Goal: Task Accomplishment & Management: Use online tool/utility

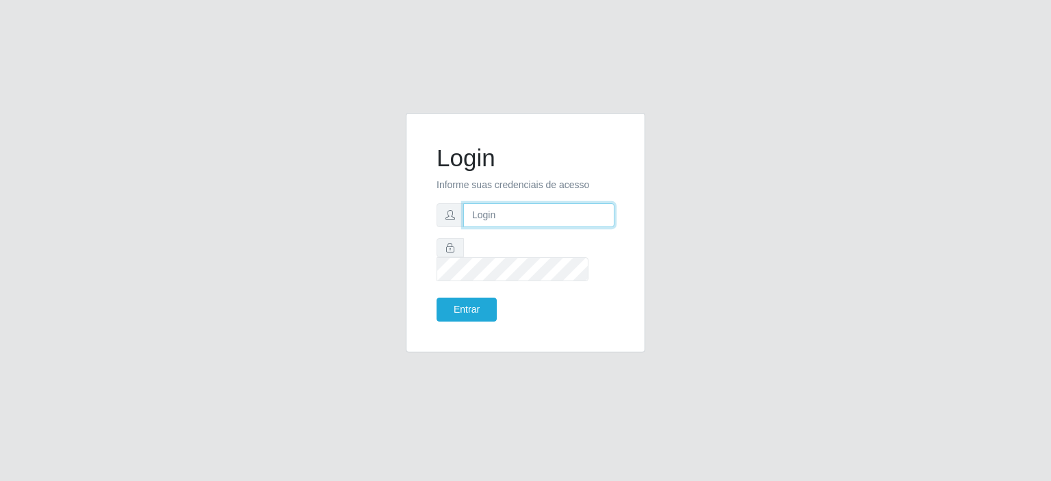
click at [550, 226] on input "text" at bounding box center [538, 215] width 151 height 24
click at [595, 227] on input "[EMAIL_ADDRESS][DOMAIN_NAME]" at bounding box center [538, 215] width 151 height 24
type input "f"
type input "[EMAIL_ADDRESS][PERSON_NAME][DOMAIN_NAME]"
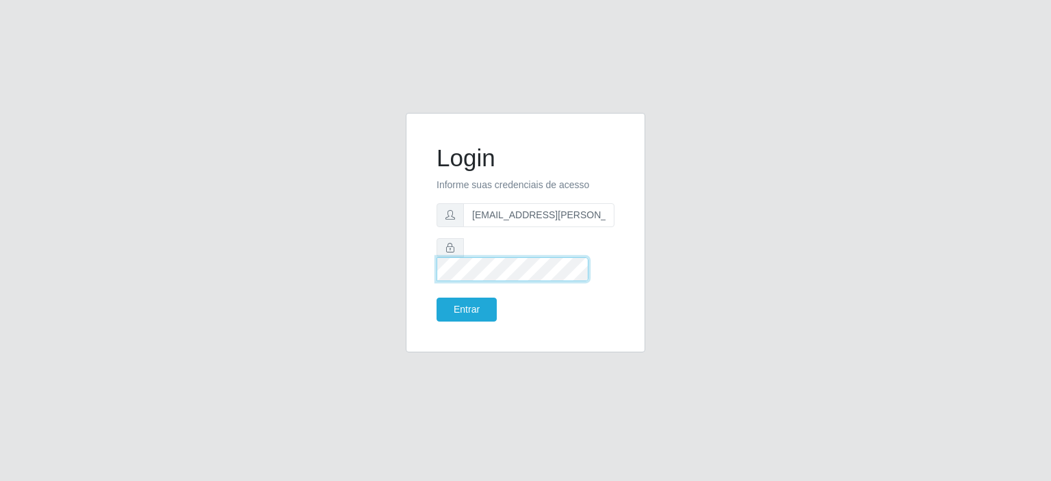
click at [437, 298] on button "Entrar" at bounding box center [467, 310] width 60 height 24
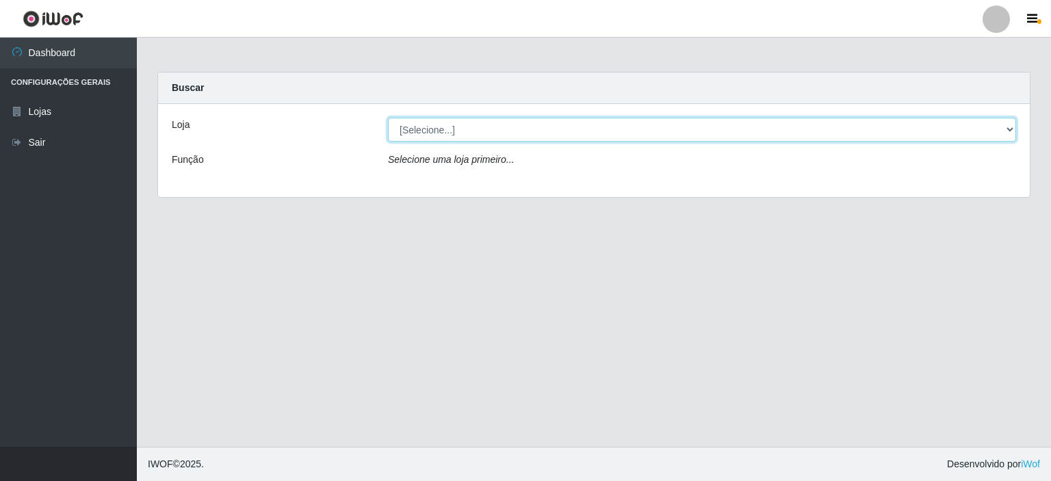
click at [402, 133] on select "[Selecione...] Corte Fácil - Unidade Planalto" at bounding box center [702, 130] width 628 height 24
select select "202"
click at [388, 118] on select "[Selecione...] Corte Fácil - Unidade Planalto" at bounding box center [702, 130] width 628 height 24
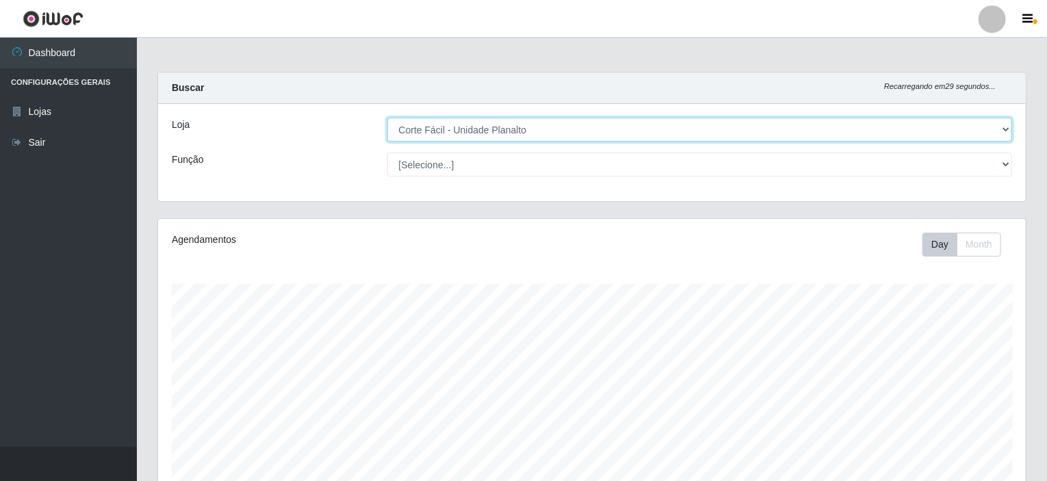
scroll to position [284, 868]
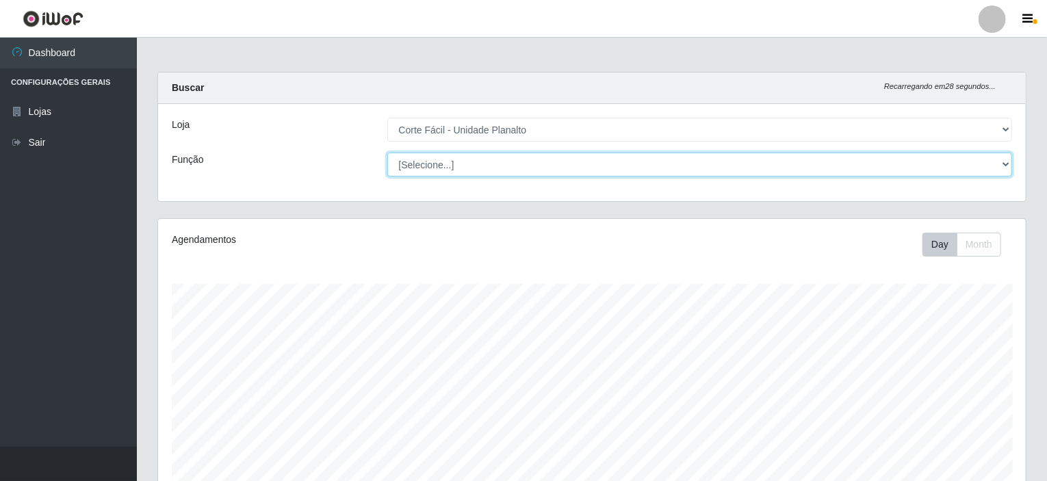
click at [416, 163] on select "[Selecione...] ASG ASG + ASG ++ Auxiliar de Estacionamento Auxiliar de Estacion…" at bounding box center [699, 165] width 625 height 24
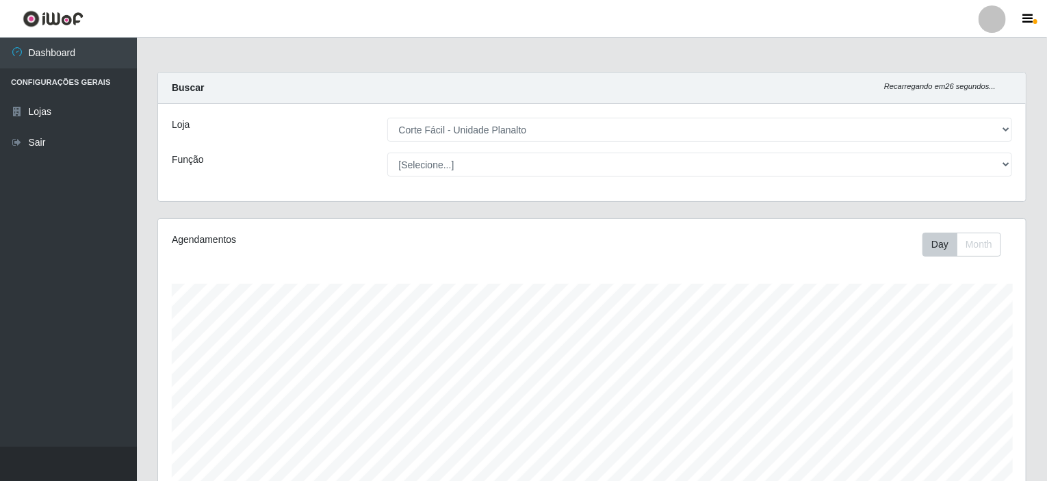
click at [298, 165] on div "Função" at bounding box center [269, 165] width 216 height 24
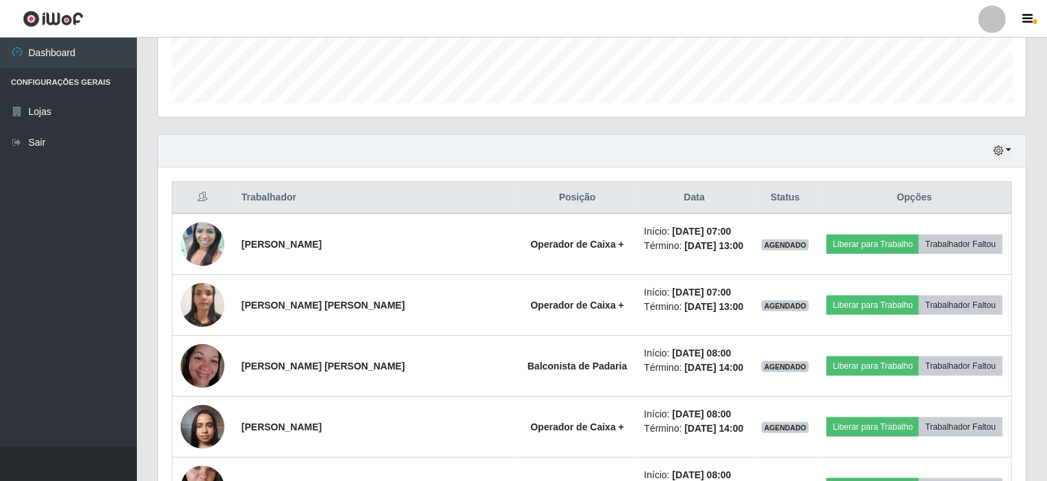
scroll to position [411, 0]
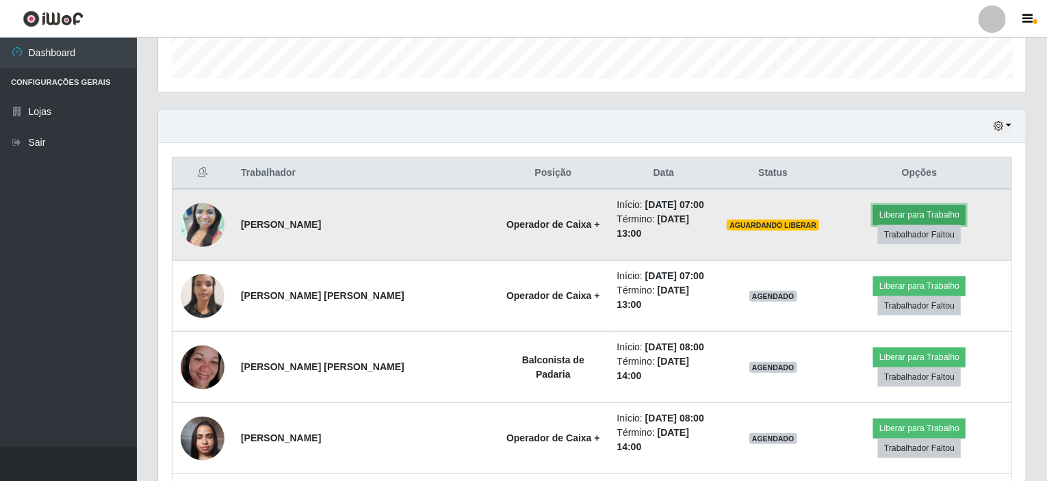
click at [879, 216] on button "Liberar para Trabalho" at bounding box center [919, 214] width 92 height 19
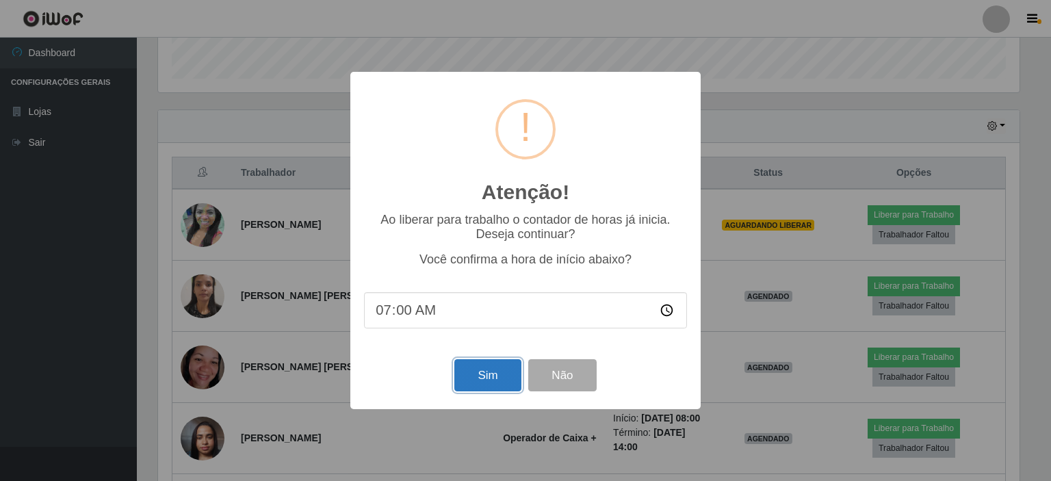
click at [479, 374] on button "Sim" at bounding box center [487, 375] width 66 height 32
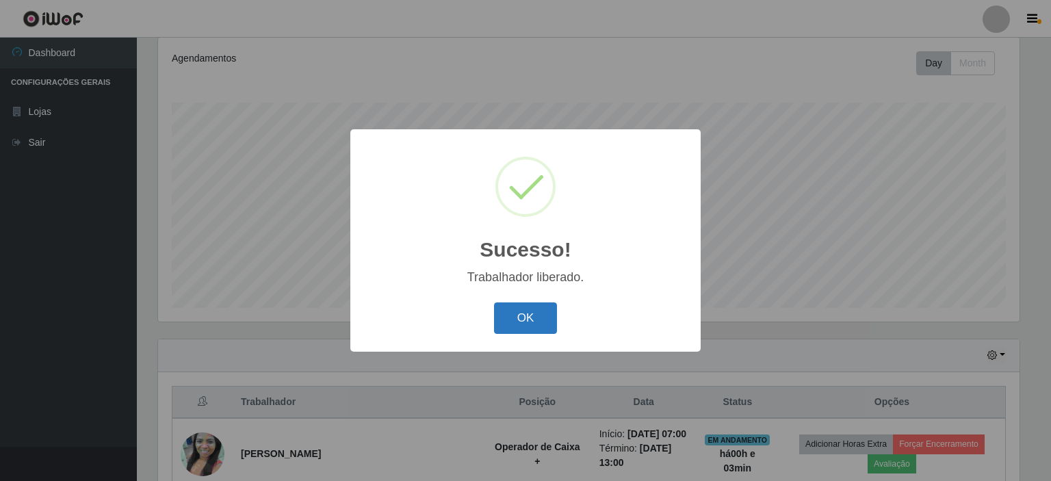
click at [504, 331] on button "OK" at bounding box center [526, 318] width 64 height 32
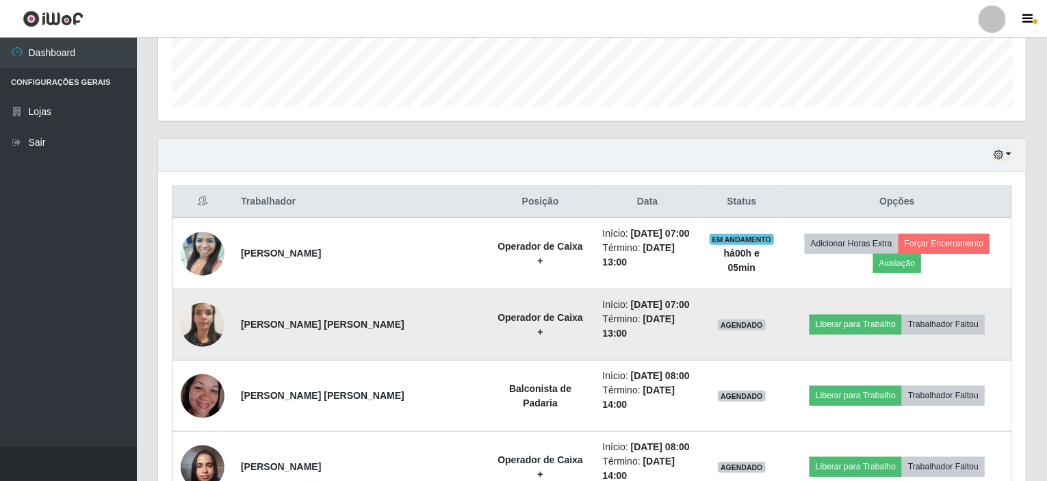
scroll to position [387, 0]
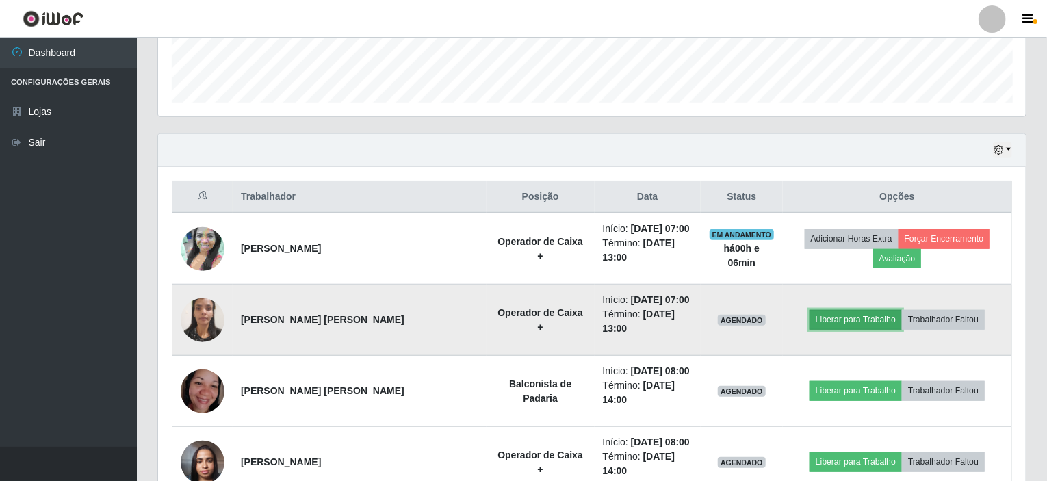
click at [826, 310] on button "Liberar para Trabalho" at bounding box center [855, 319] width 92 height 19
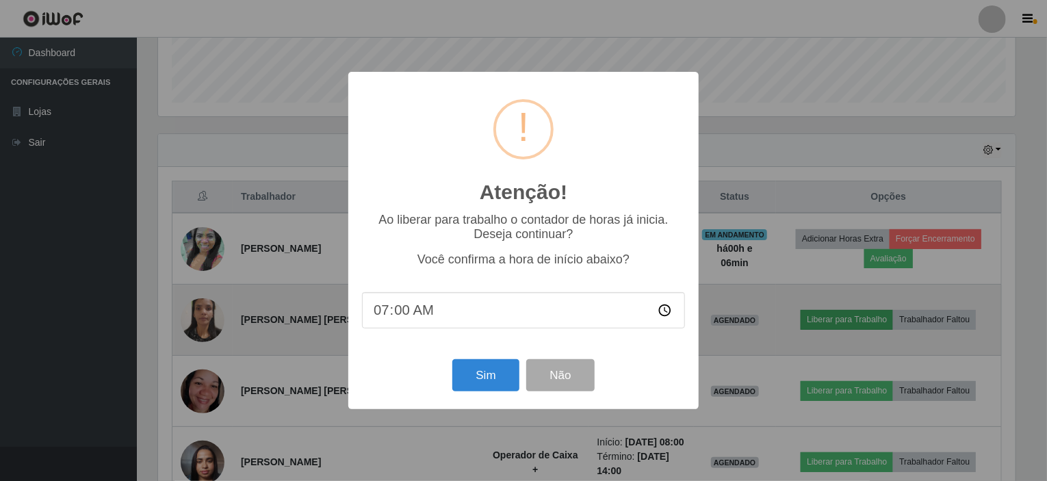
scroll to position [284, 862]
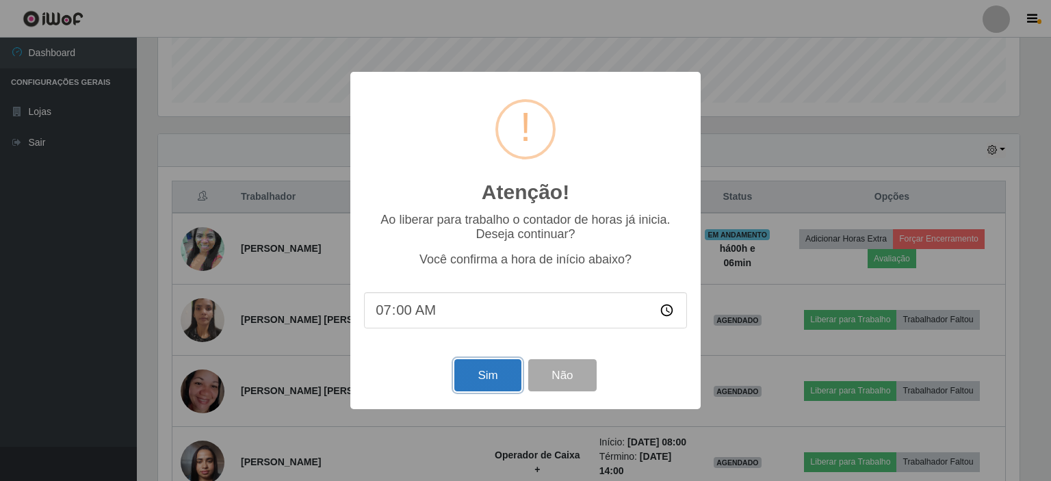
click at [476, 371] on button "Sim" at bounding box center [487, 375] width 66 height 32
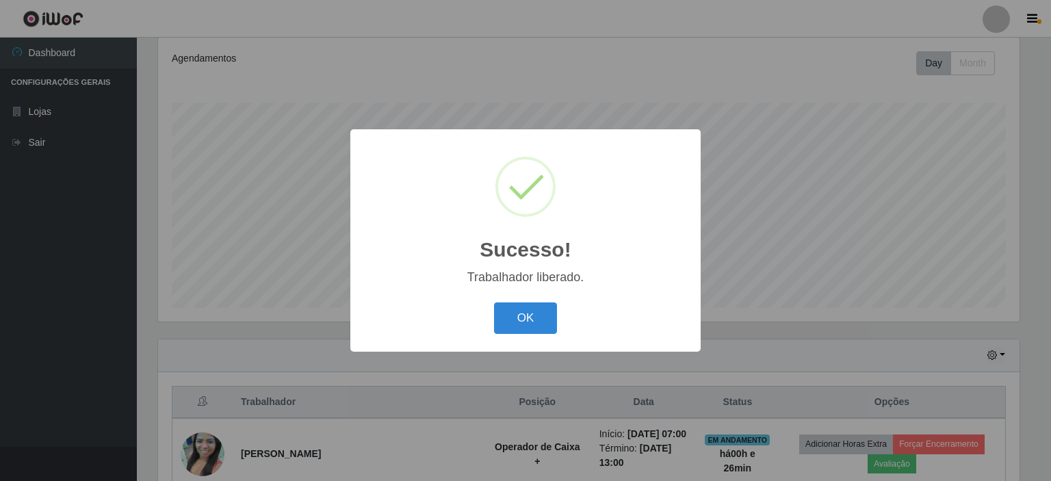
click at [310, 192] on div "Sucesso! × Trabalhador liberado. OK Cancel" at bounding box center [525, 240] width 1051 height 481
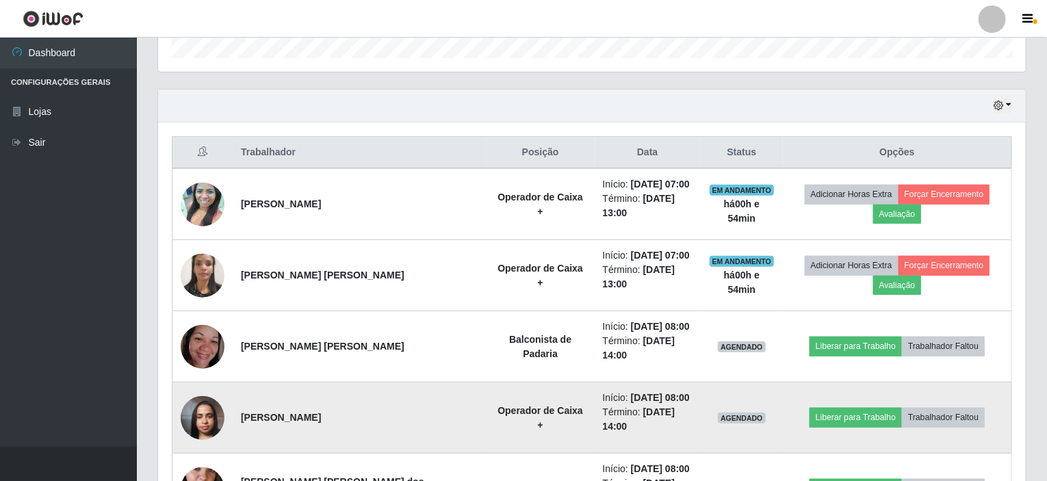
scroll to position [455, 0]
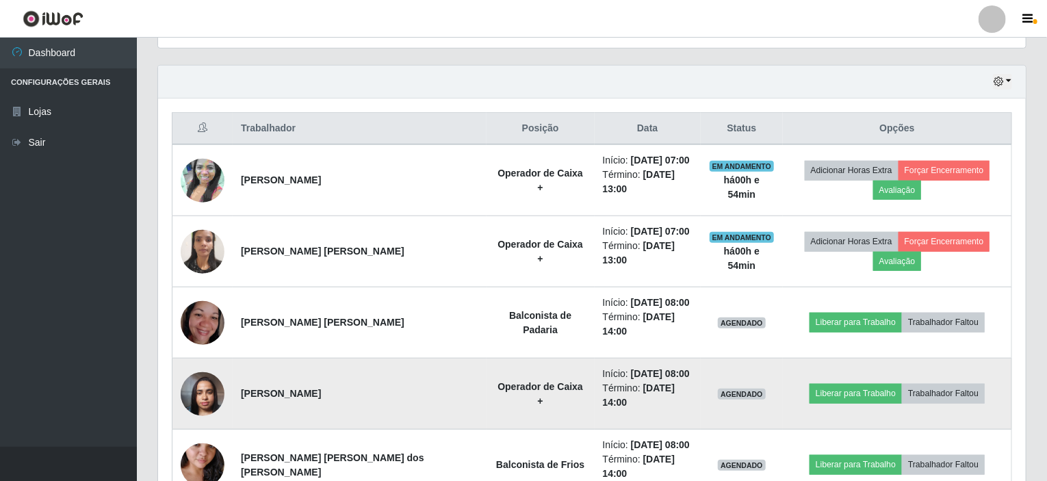
drag, startPoint x: 244, startPoint y: 356, endPoint x: 347, endPoint y: 361, distance: 103.4
click at [321, 388] on strong "[PERSON_NAME]" at bounding box center [281, 393] width 80 height 11
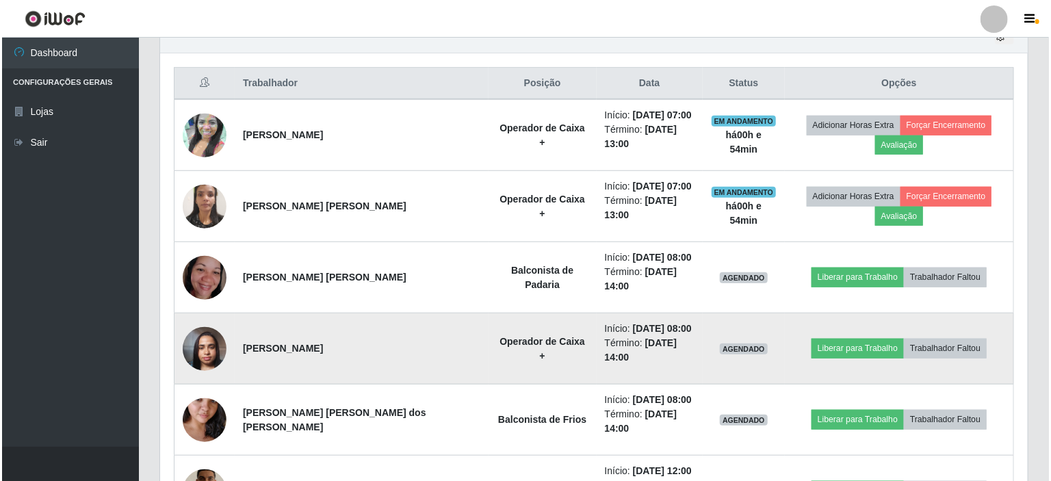
scroll to position [523, 0]
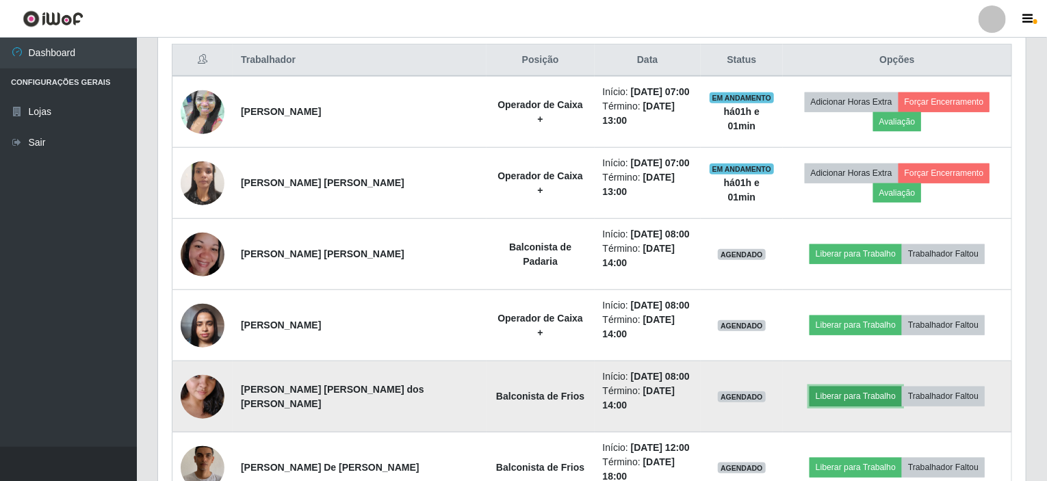
click at [824, 387] on button "Liberar para Trabalho" at bounding box center [855, 396] width 92 height 19
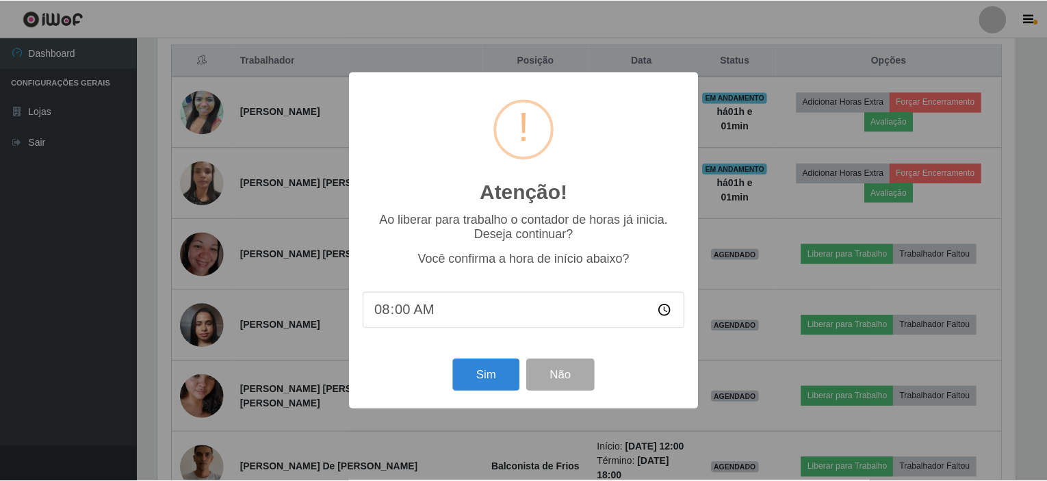
scroll to position [284, 862]
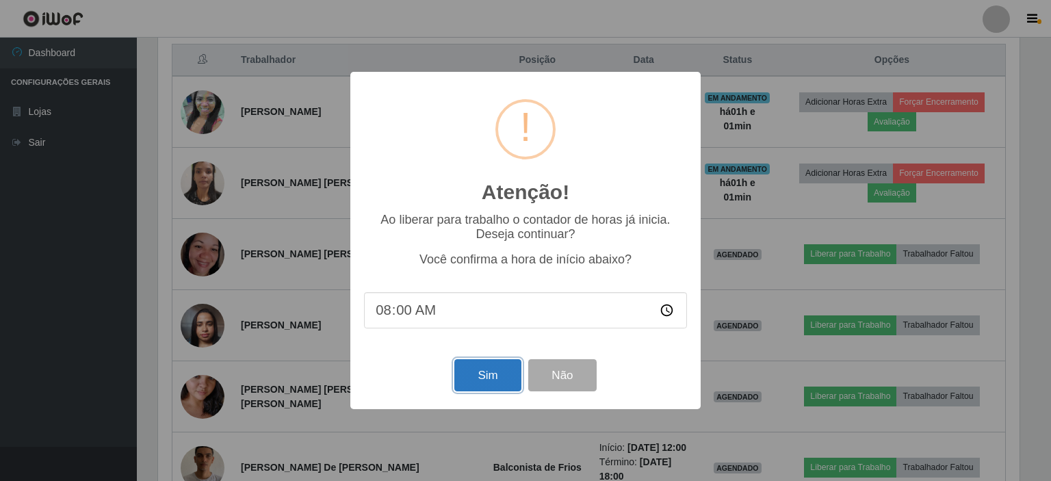
click at [469, 371] on button "Sim" at bounding box center [487, 375] width 66 height 32
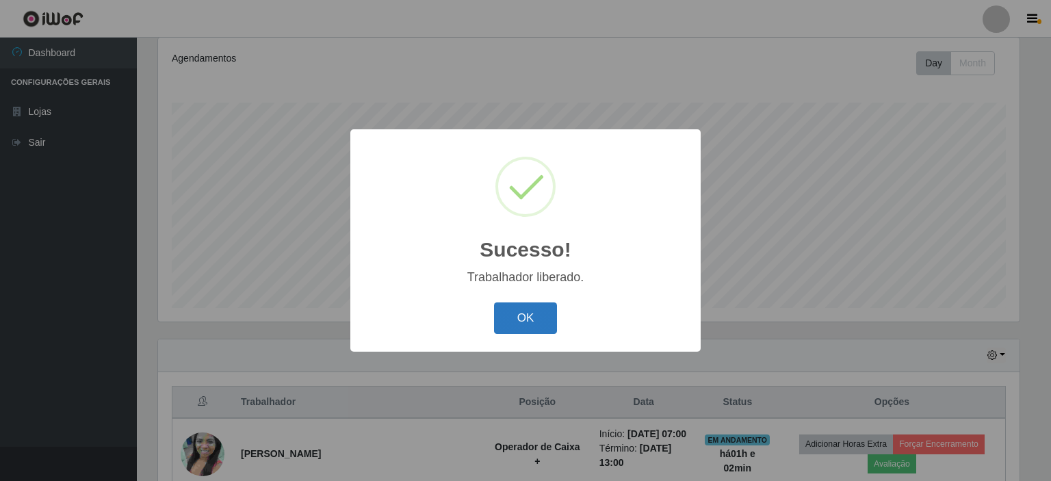
click at [528, 311] on button "OK" at bounding box center [526, 318] width 64 height 32
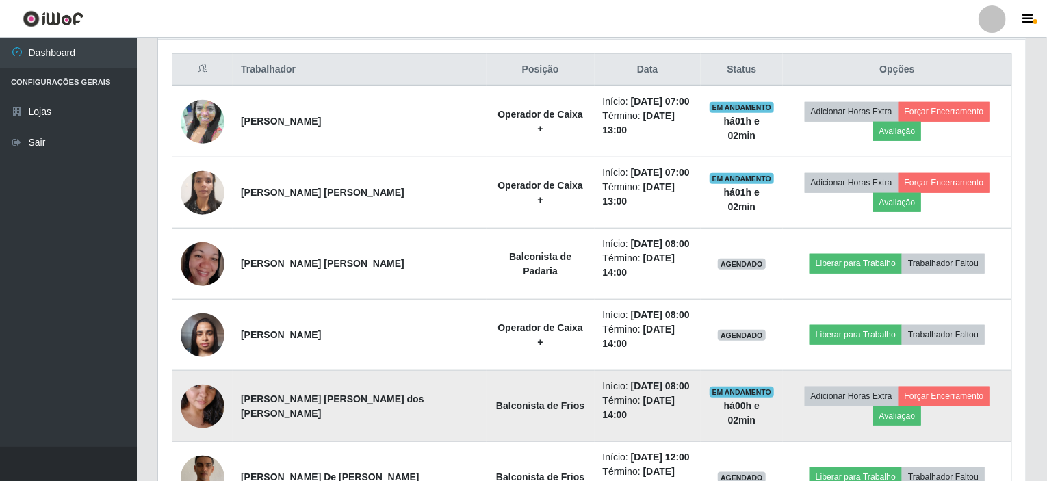
scroll to position [546, 0]
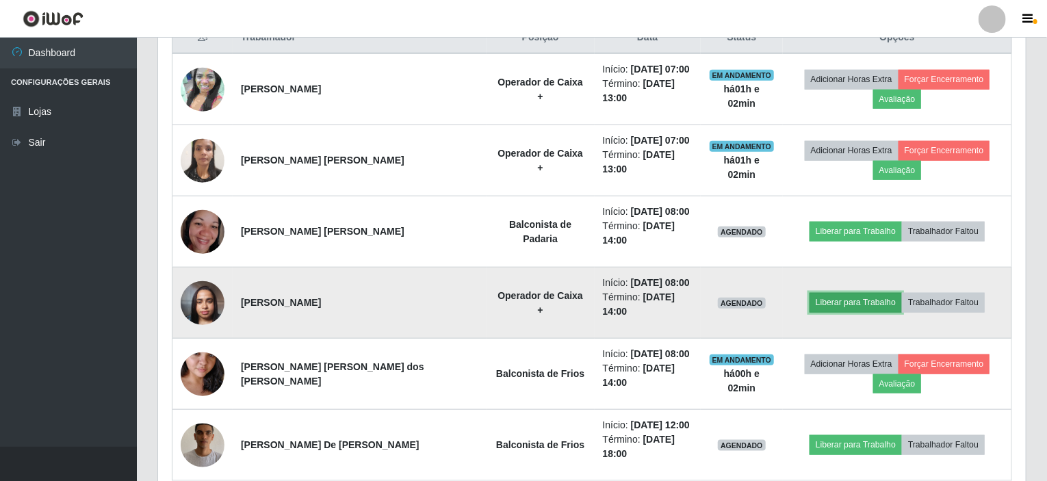
click at [854, 293] on button "Liberar para Trabalho" at bounding box center [855, 302] width 92 height 19
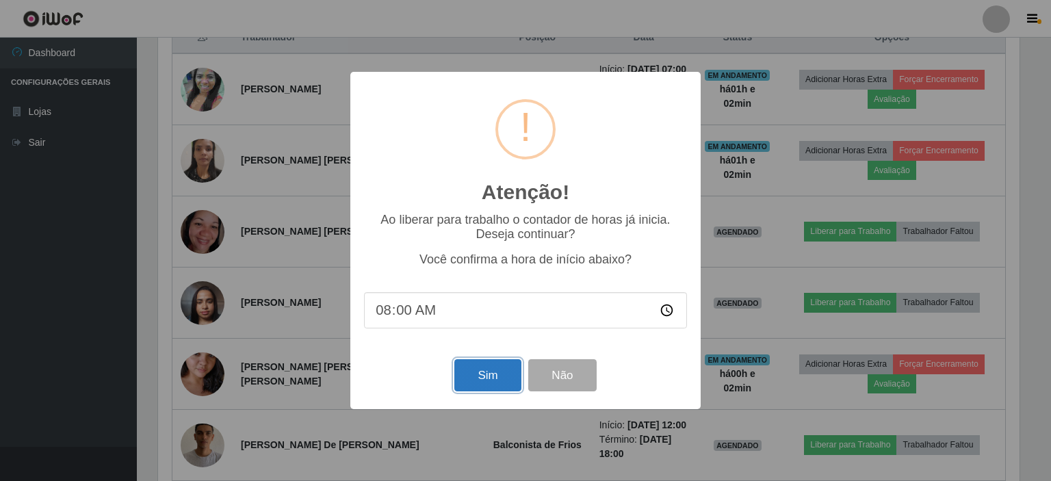
click at [475, 363] on button "Sim" at bounding box center [487, 375] width 66 height 32
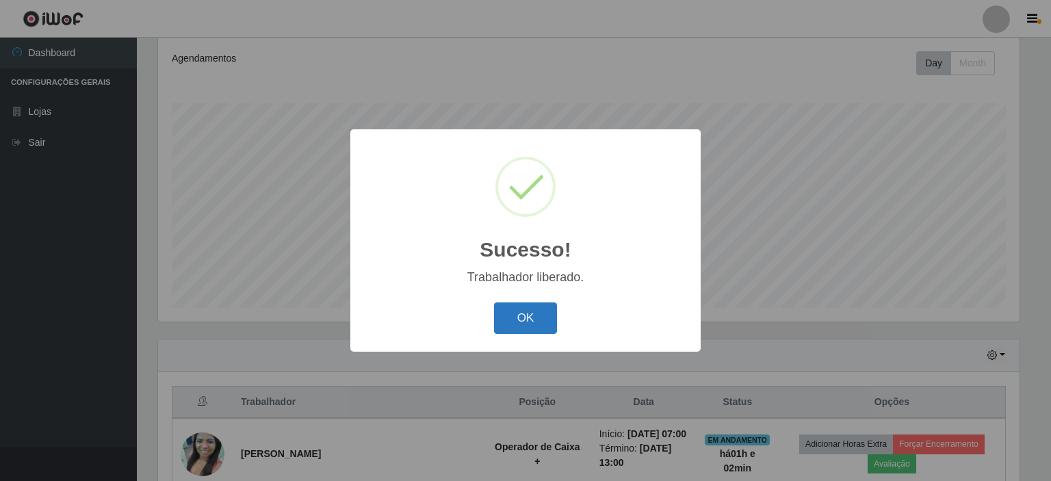
click at [519, 317] on button "OK" at bounding box center [526, 318] width 64 height 32
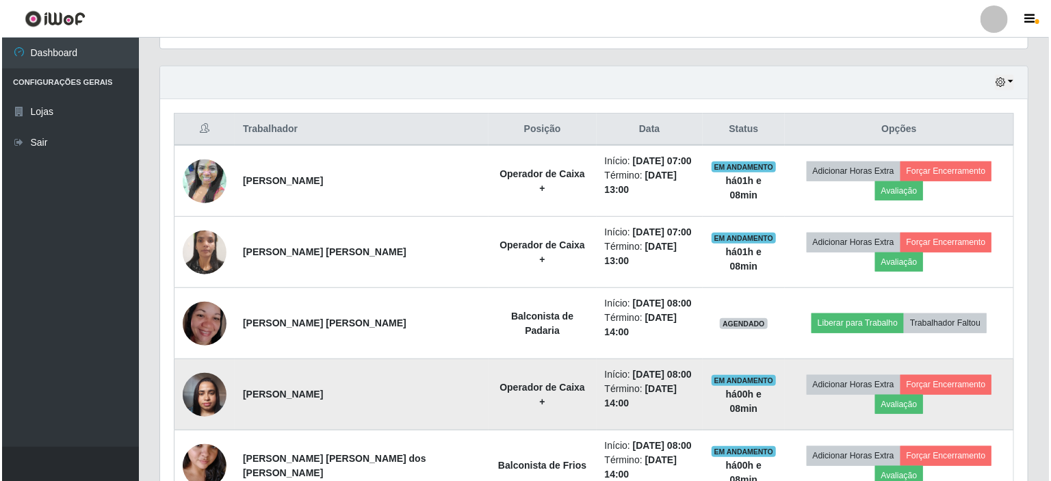
scroll to position [455, 0]
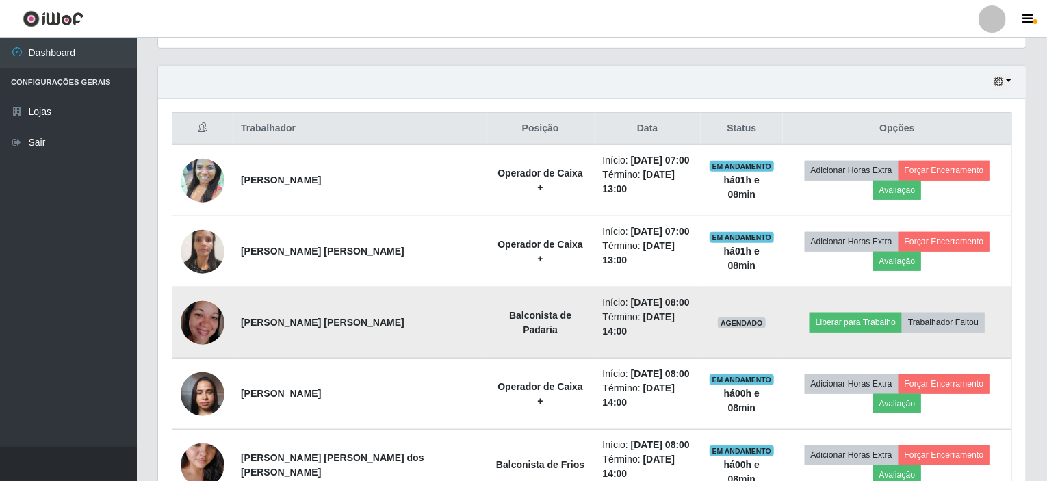
click at [200, 302] on img at bounding box center [203, 323] width 44 height 78
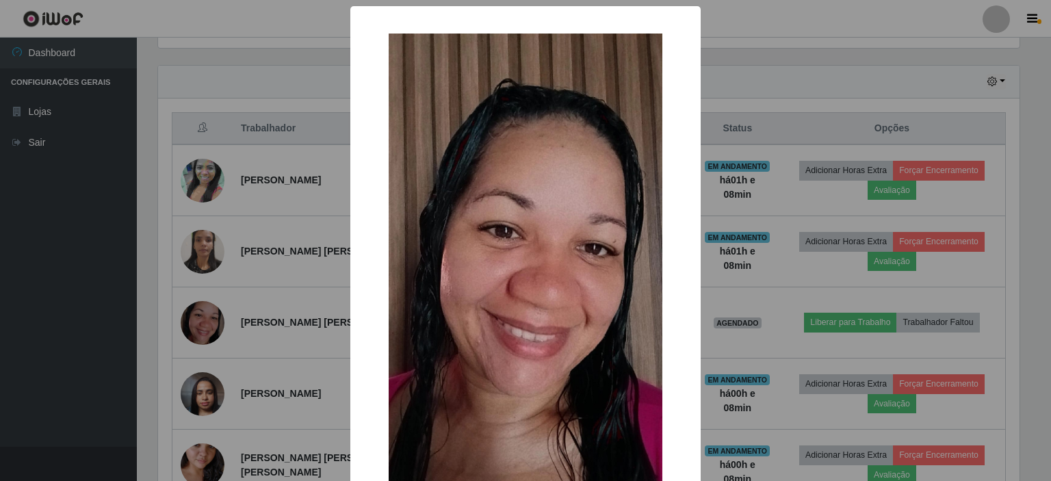
click at [731, 276] on div "× OK Cancel" at bounding box center [525, 240] width 1051 height 481
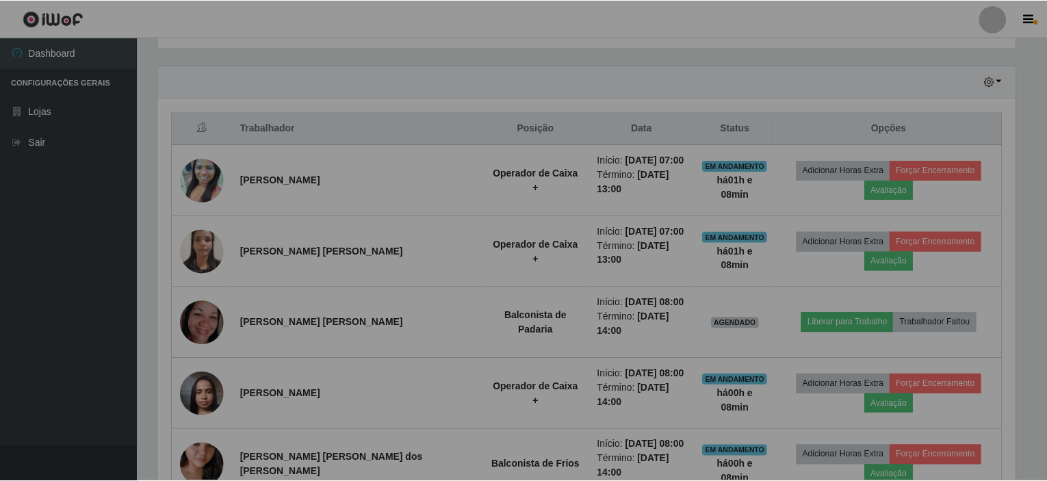
scroll to position [284, 868]
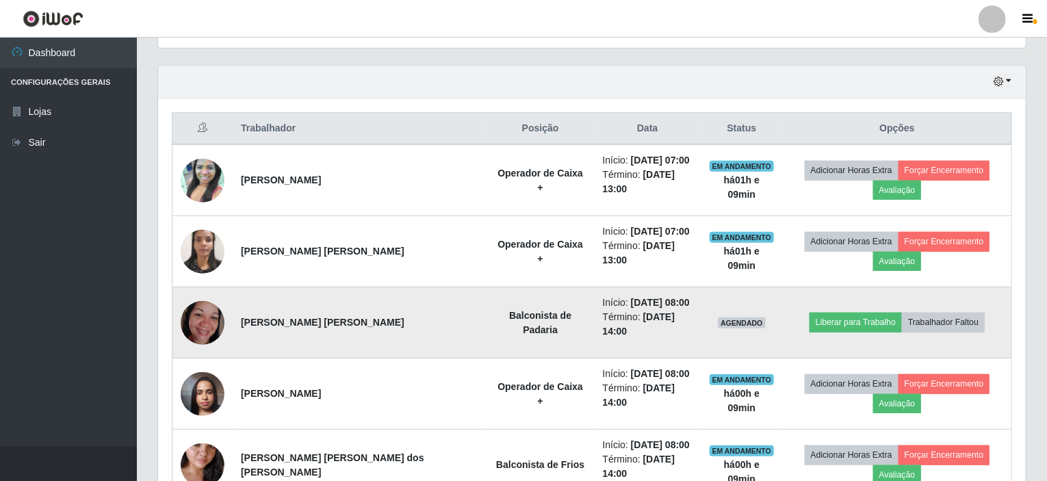
click at [213, 297] on img at bounding box center [203, 323] width 44 height 78
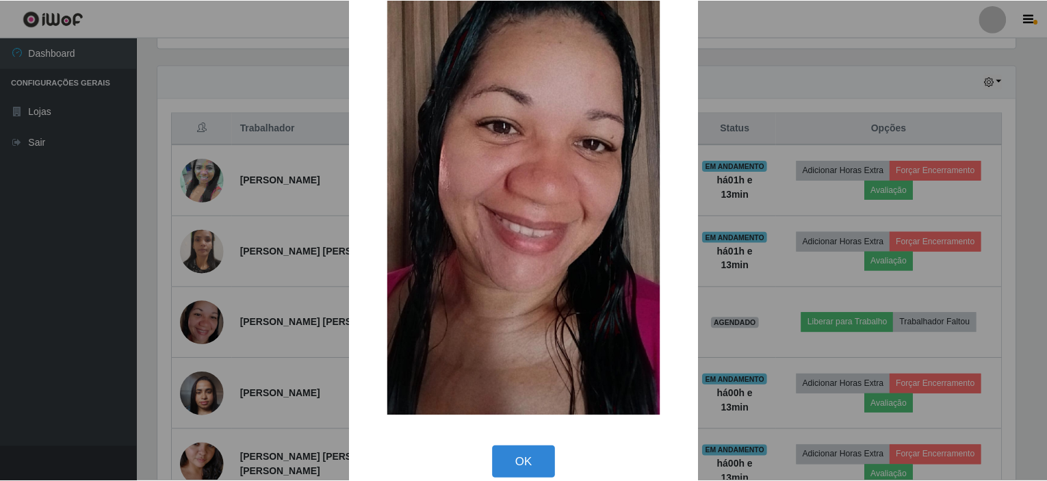
scroll to position [125, 0]
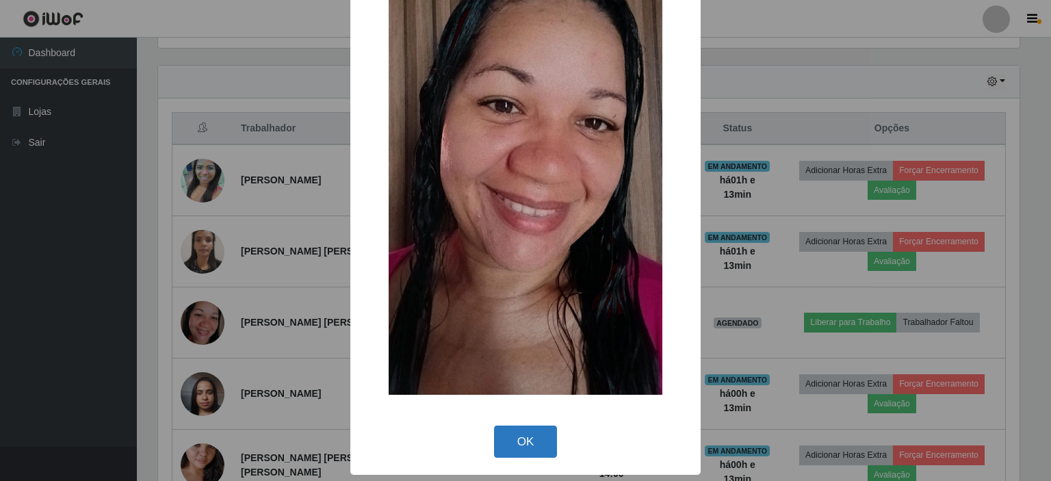
click at [509, 454] on button "OK" at bounding box center [526, 442] width 64 height 32
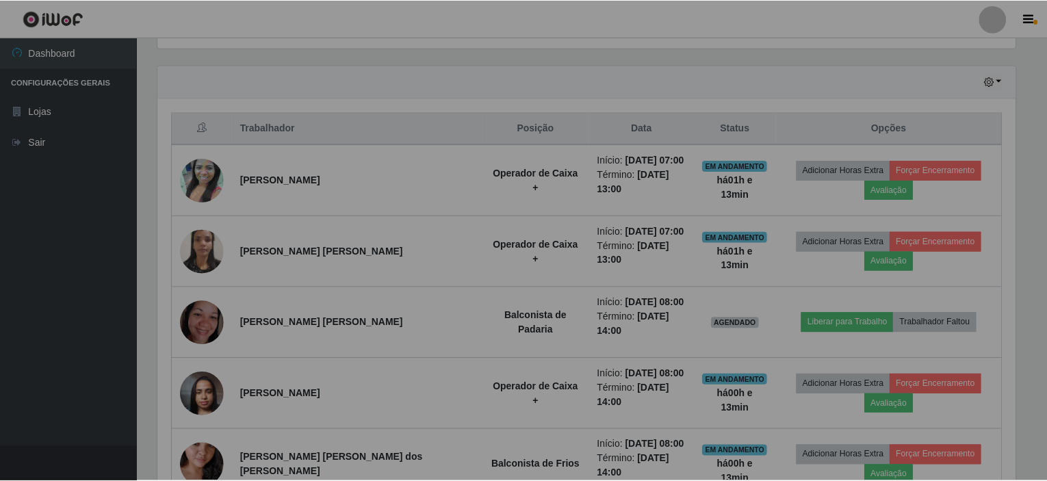
scroll to position [284, 868]
